Goal: Use online tool/utility: Use online tool/utility

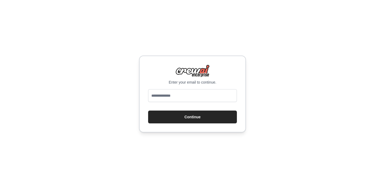
click at [173, 98] on input "email" at bounding box center [192, 95] width 89 height 13
type input "**********"
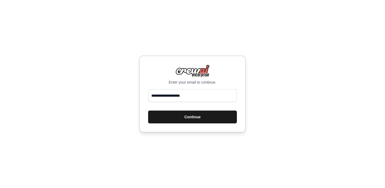
click at [173, 116] on button "Continue" at bounding box center [192, 117] width 89 height 13
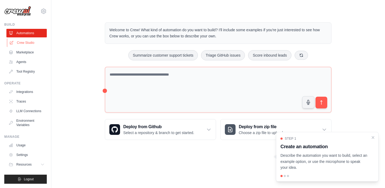
click at [21, 42] on link "Crew Studio" at bounding box center [27, 43] width 40 height 9
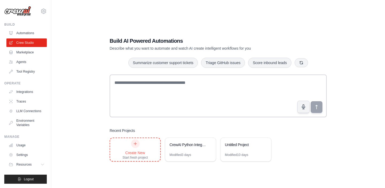
click at [143, 145] on div "Create New Start fresh project" at bounding box center [135, 150] width 25 height 20
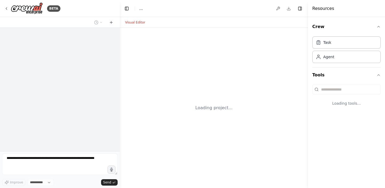
select select "****"
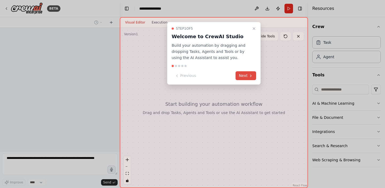
click at [252, 72] on button "Next" at bounding box center [246, 75] width 21 height 9
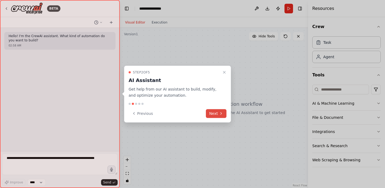
click at [220, 112] on icon at bounding box center [221, 114] width 4 height 4
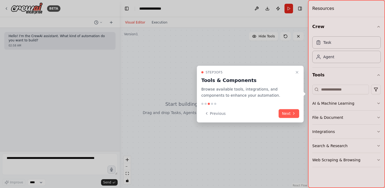
click at [325, 125] on div at bounding box center [346, 94] width 77 height 188
click at [284, 117] on button "Next" at bounding box center [289, 113] width 21 height 9
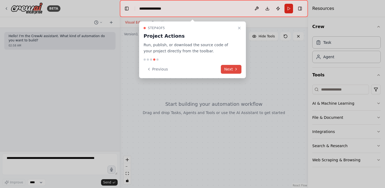
click at [238, 69] on icon at bounding box center [236, 69] width 4 height 4
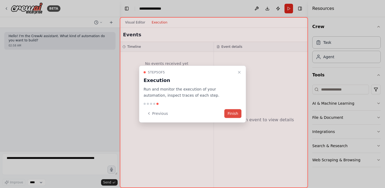
click at [230, 115] on button "Finish" at bounding box center [233, 113] width 17 height 9
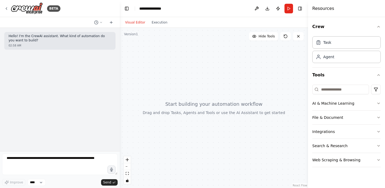
click at [58, 151] on div "Hello! I'm the CrewAI assistant. What kind of automation do you want to build? …" at bounding box center [60, 90] width 120 height 124
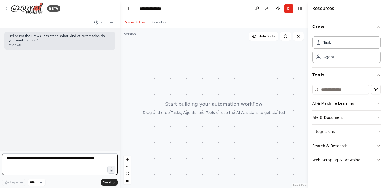
click at [51, 161] on textarea at bounding box center [60, 164] width 116 height 21
type textarea "**********"
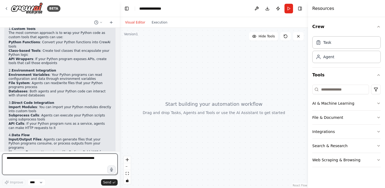
scroll to position [116, 0]
